Goal: Task Accomplishment & Management: Use online tool/utility

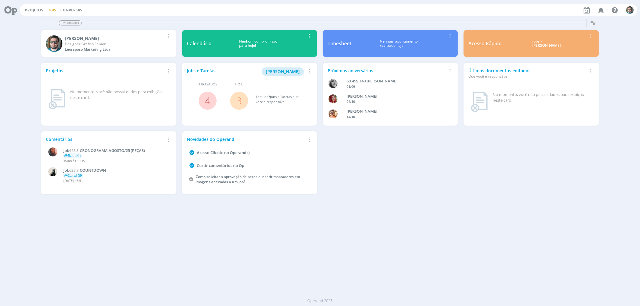
click at [50, 10] on link "Jobs" at bounding box center [51, 10] width 9 height 5
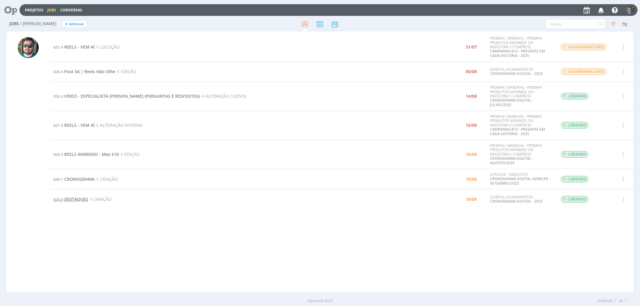
click at [76, 201] on span "DESTAQUES" at bounding box center [76, 200] width 24 height 6
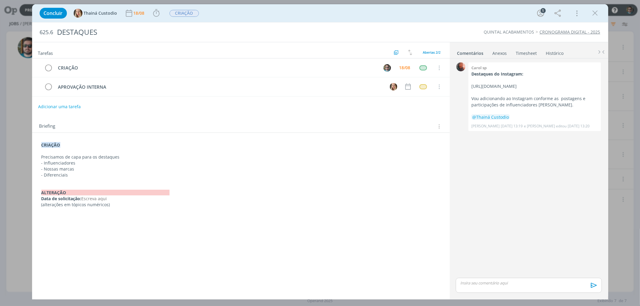
click at [376, 215] on div "Tarefas Usar Job de template Ordenar por: Prazo crescente Prazo decrescente Ord…" at bounding box center [241, 168] width 418 height 252
drag, startPoint x: 599, startPoint y: 13, endPoint x: 243, endPoint y: 180, distance: 392.6
click at [576, 13] on icon "dialog" at bounding box center [595, 13] width 9 height 9
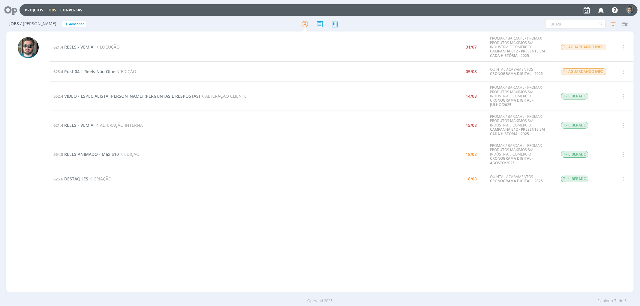
click at [116, 97] on span "VÍDEO - ESPECIALISTA [PERSON_NAME] (PERGUNTAS E RESPOSTAS)" at bounding box center [132, 96] width 136 height 6
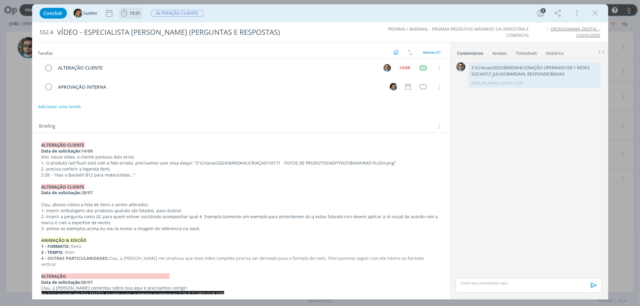
click at [132, 14] on span "13:21" at bounding box center [135, 13] width 11 height 6
click at [133, 27] on icon "dialog" at bounding box center [133, 27] width 11 height 8
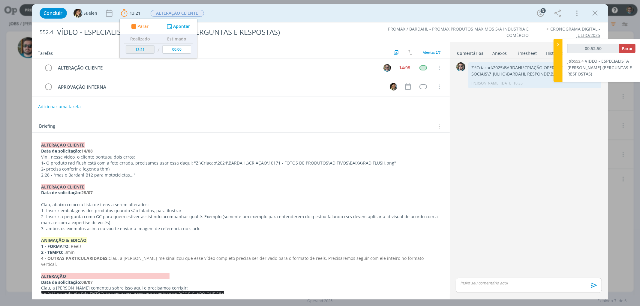
type input "00:53:50"
